Goal: Navigation & Orientation: Find specific page/section

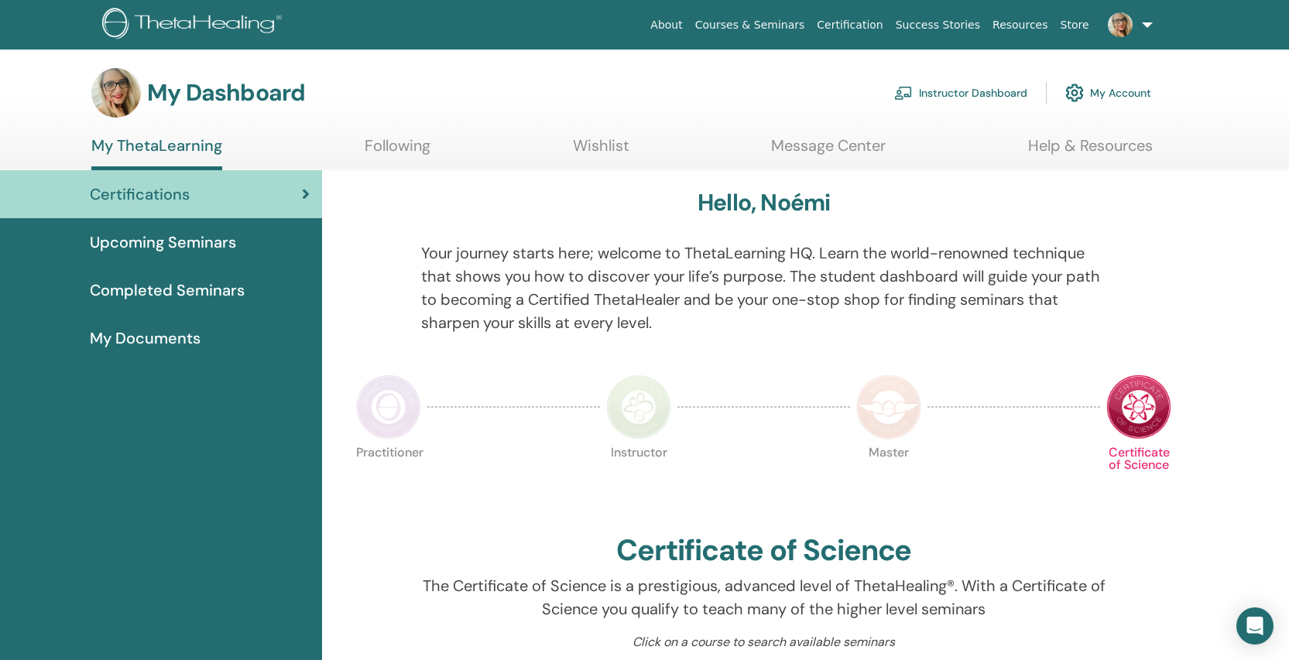
click at [1150, 22] on link at bounding box center [1126, 25] width 63 height 50
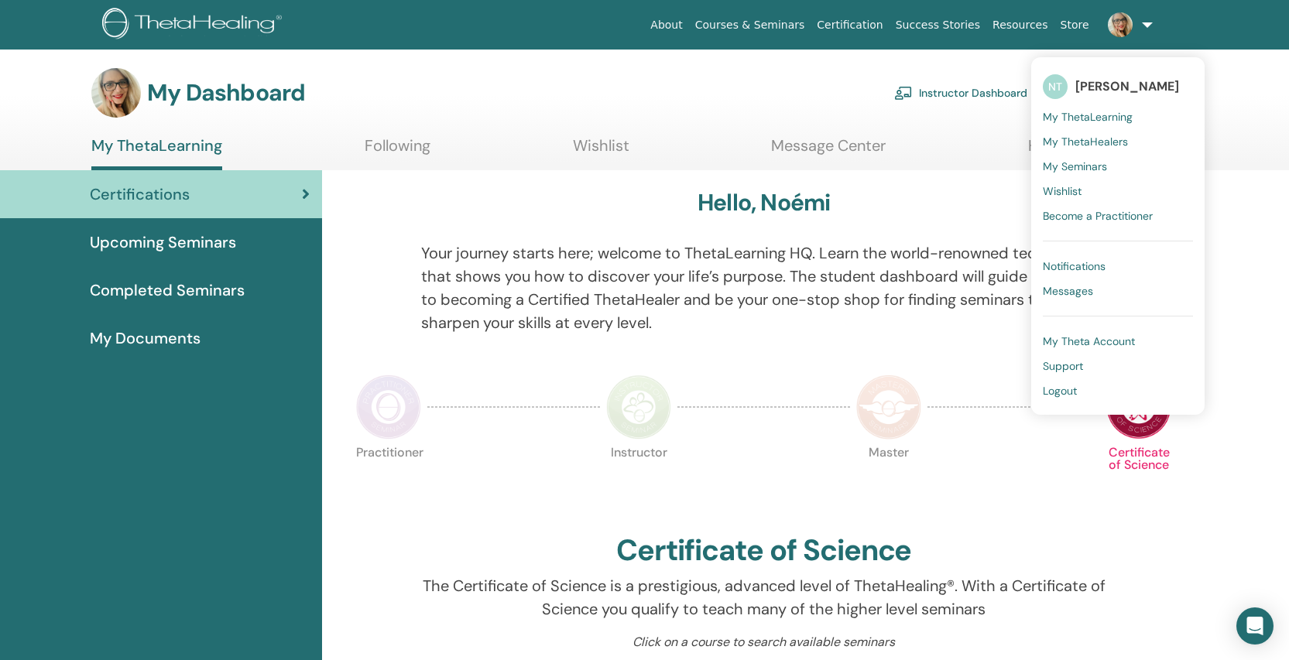
click at [1150, 22] on link at bounding box center [1126, 25] width 63 height 50
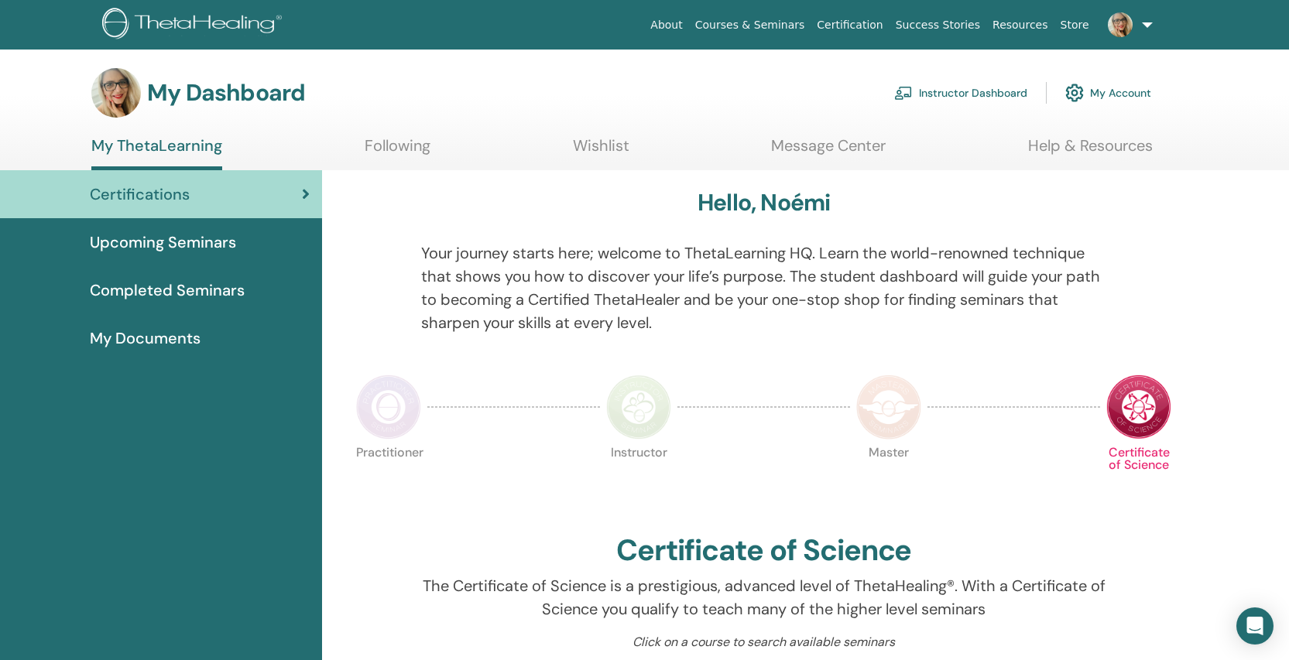
click at [967, 92] on link "Instructor Dashboard" at bounding box center [960, 93] width 133 height 34
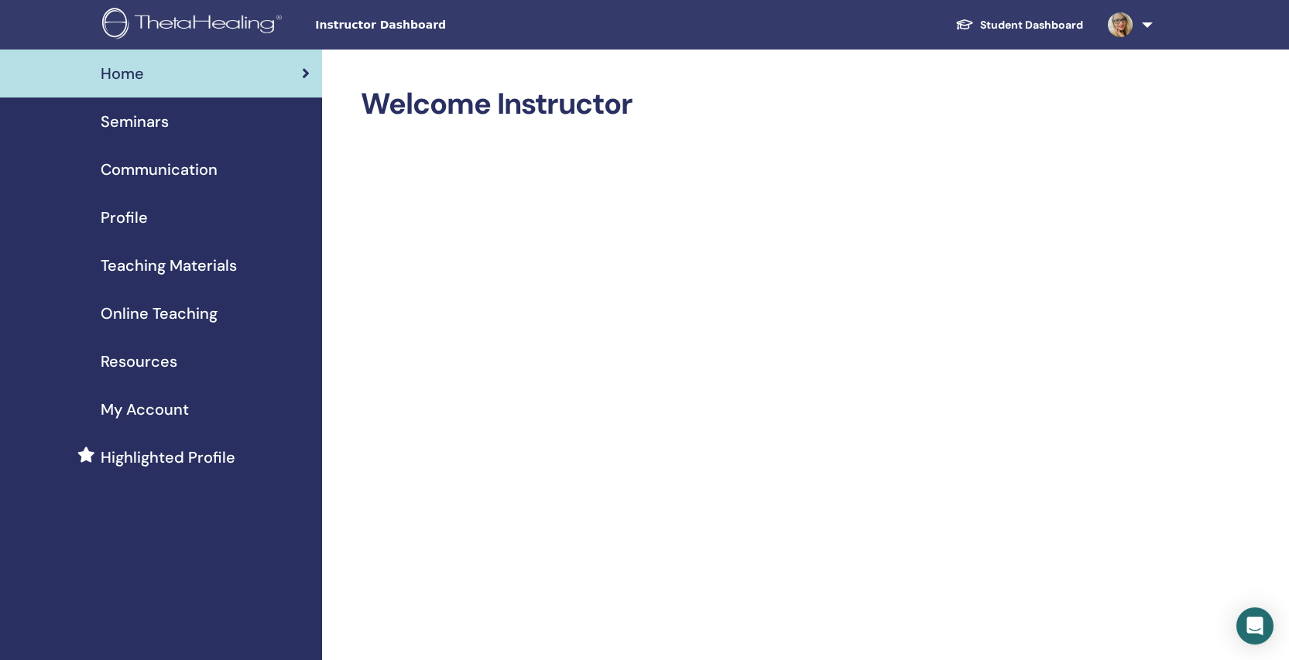
click at [149, 271] on span "Teaching Materials" at bounding box center [169, 265] width 136 height 23
